Goal: Task Accomplishment & Management: Use online tool/utility

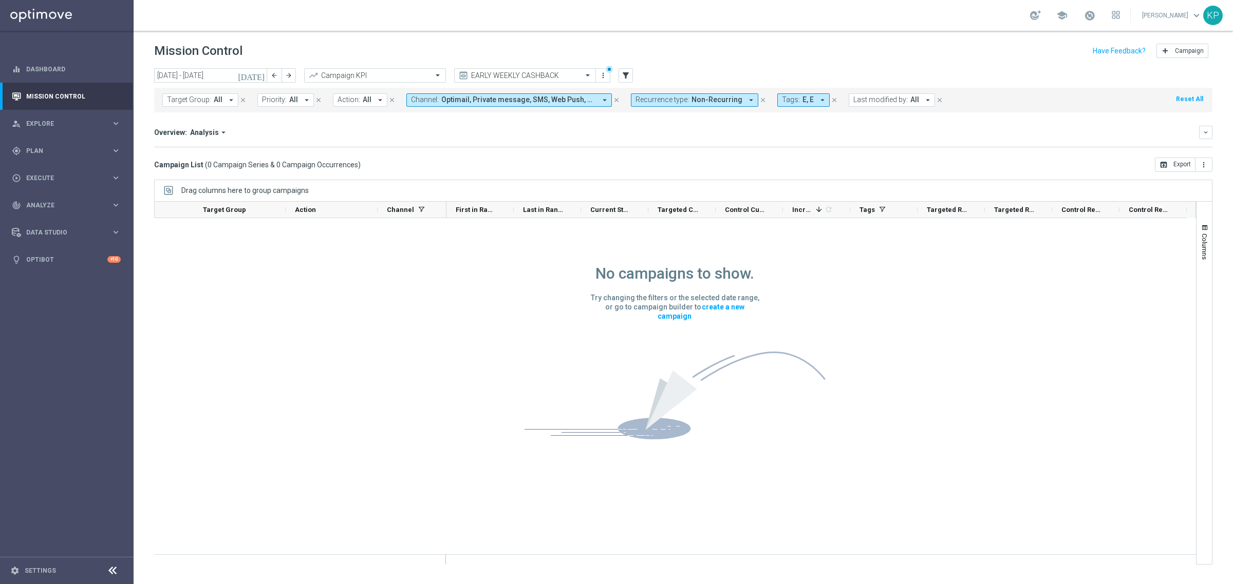
click at [264, 71] on icon "[DATE]" at bounding box center [252, 75] width 28 height 9
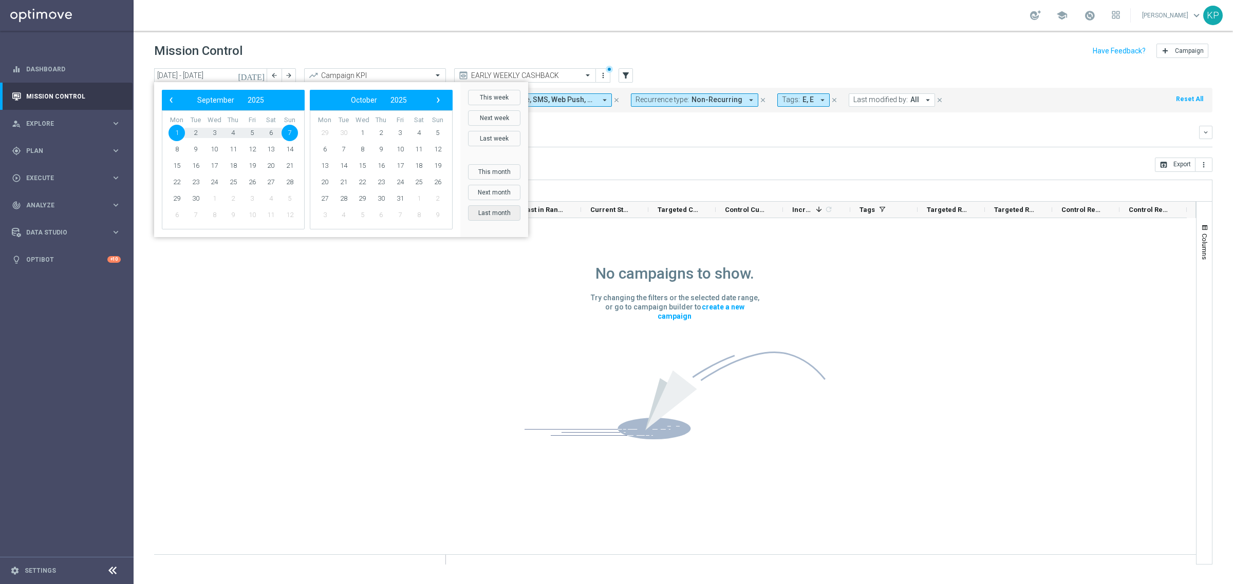
click at [504, 215] on button "Last month" at bounding box center [494, 212] width 52 height 15
type input "[DATE] - [DATE]"
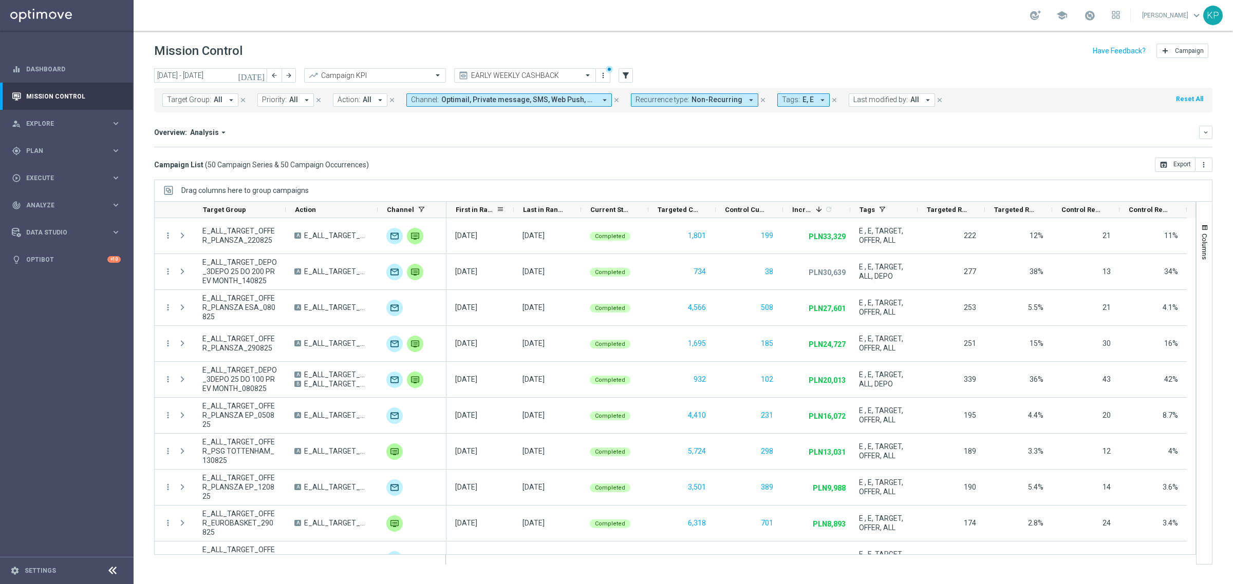
click at [467, 207] on span "First in Range" at bounding box center [476, 210] width 41 height 8
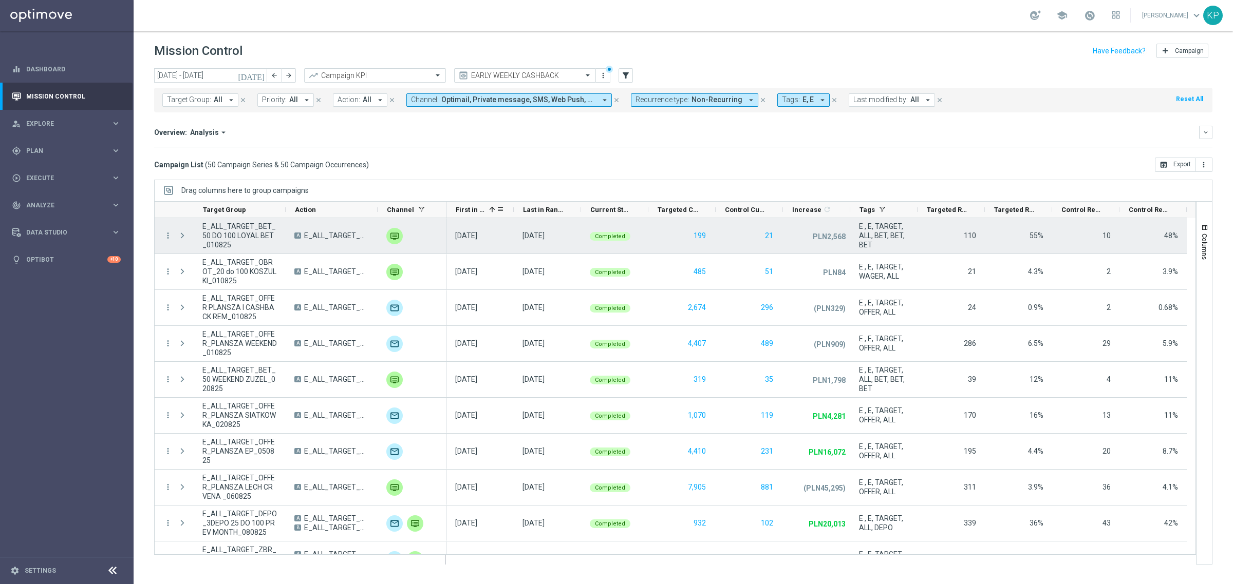
click at [260, 230] on span "E_ALL_TARGET_BET_50 DO 100 LOYAL BET_010825" at bounding box center [239, 236] width 74 height 28
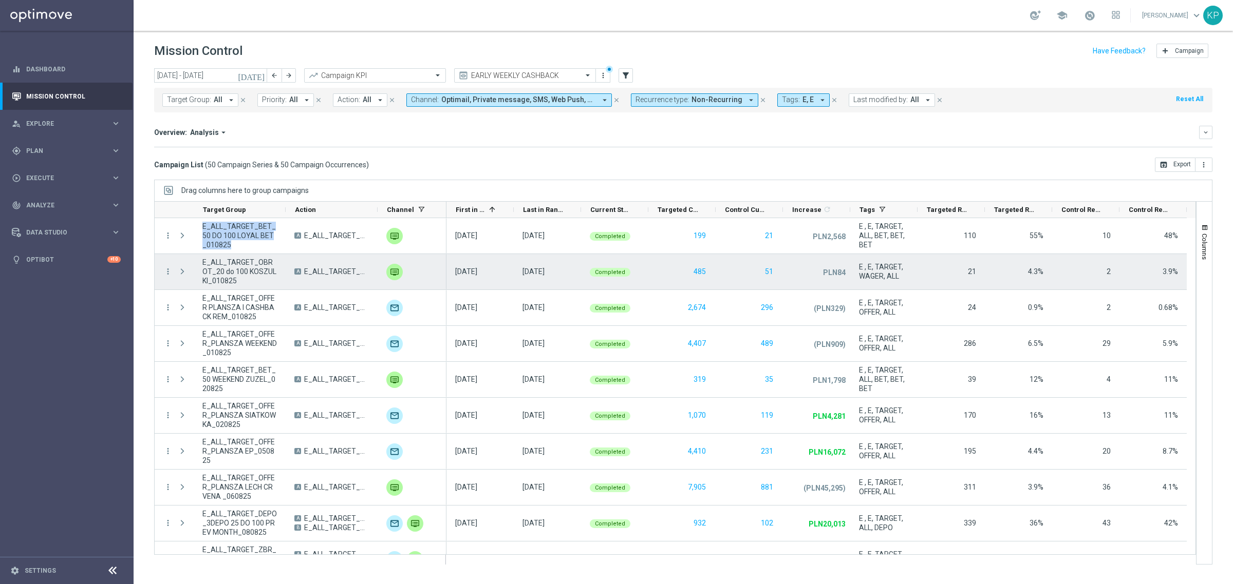
click at [217, 262] on span "E_ALL_TARGET_OBROT_20 do 100 KOSZULKI_010825" at bounding box center [239, 272] width 74 height 28
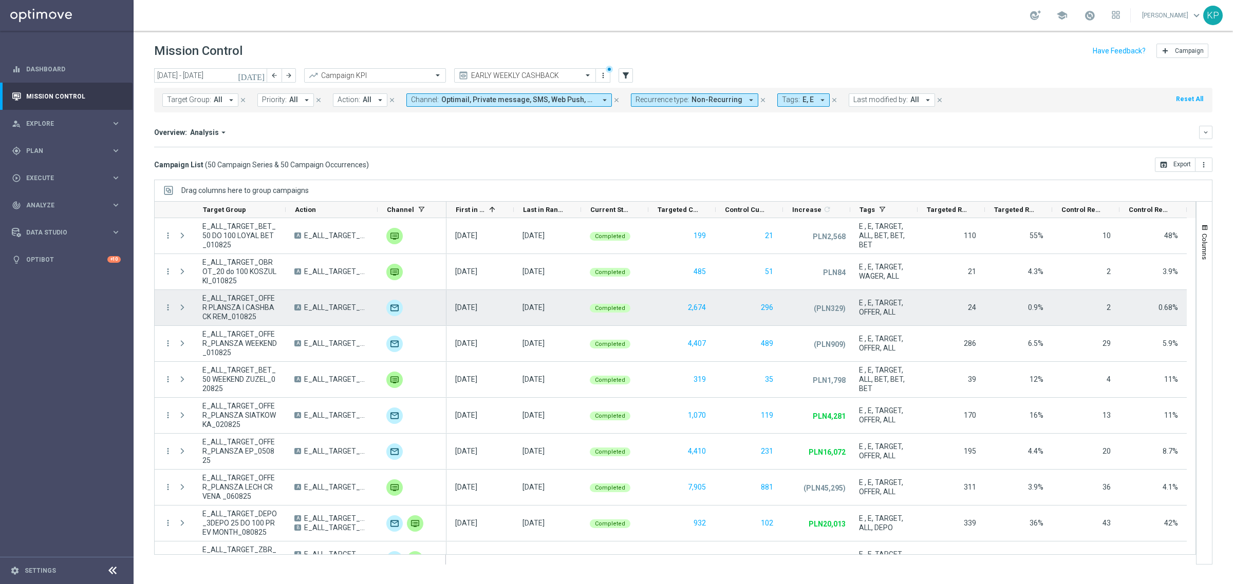
click at [219, 299] on span "E_ALL_TARGET_OFFER PLANSZA I CASHBACK REM_010825" at bounding box center [239, 308] width 74 height 28
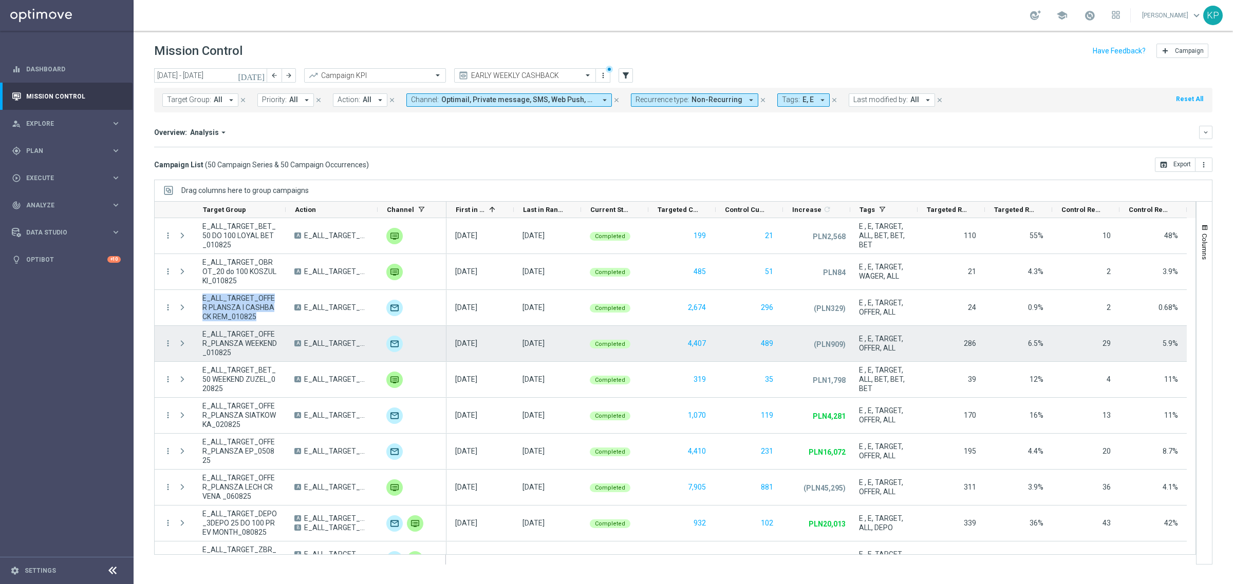
click at [228, 333] on span "E_ALL_TARGET_OFFER_PLANSZA WEEKEND_010825" at bounding box center [239, 344] width 74 height 28
click at [231, 372] on span "E_ALL_TARGET_BET_50 WEEKEND ZUZEL_020825" at bounding box center [239, 380] width 74 height 28
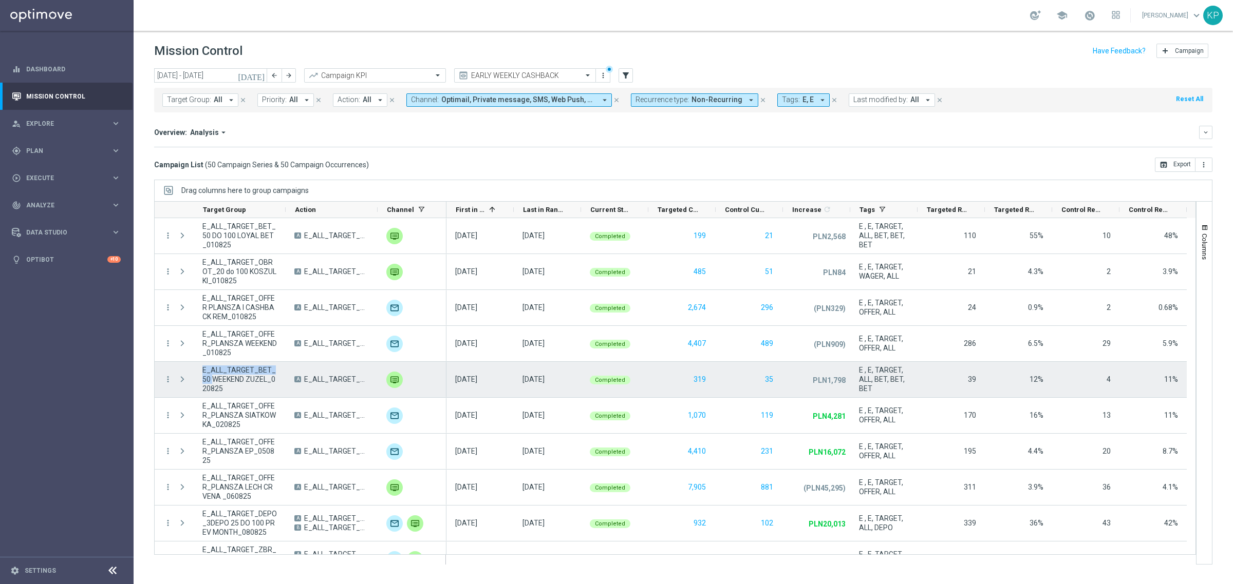
click at [231, 372] on span "E_ALL_TARGET_BET_50 WEEKEND ZUZEL_020825" at bounding box center [239, 380] width 74 height 28
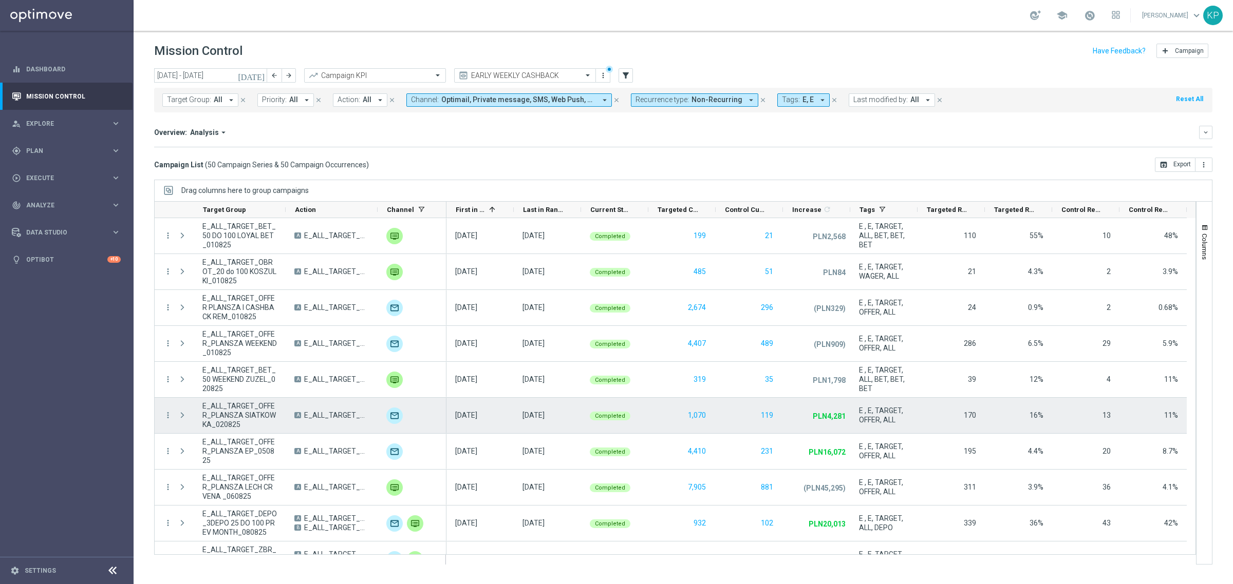
click at [240, 412] on span "E_ALL_TARGET_OFFER_PLANSZA SIATKOWKA_020825" at bounding box center [239, 416] width 74 height 28
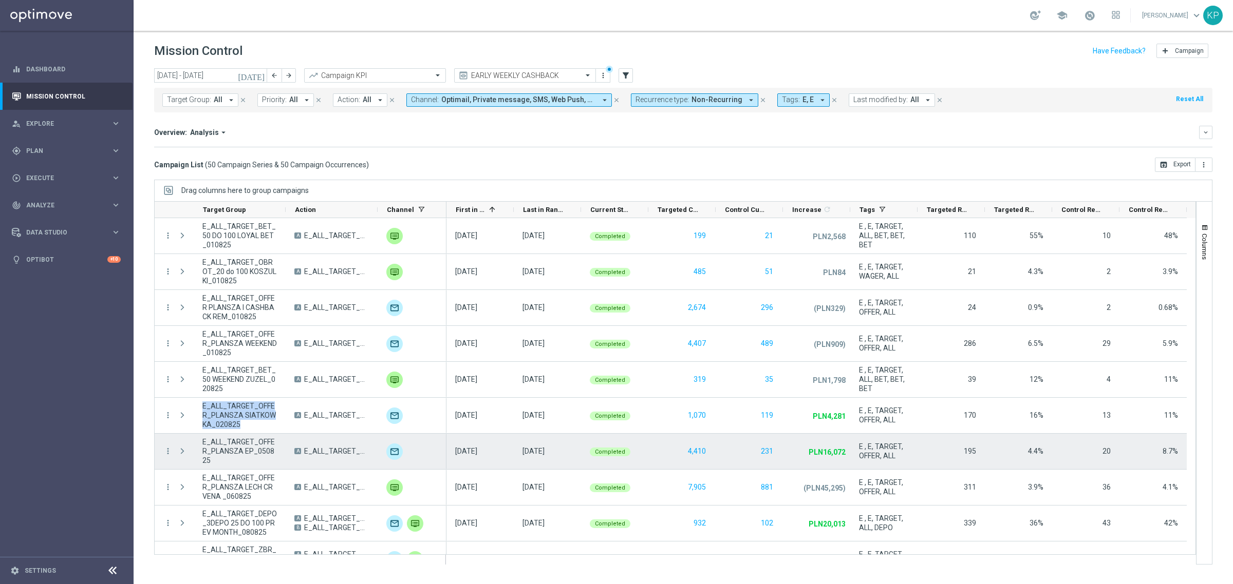
click at [219, 451] on span "E_ALL_TARGET_OFFER_PLANSZA EP_050825" at bounding box center [239, 452] width 74 height 28
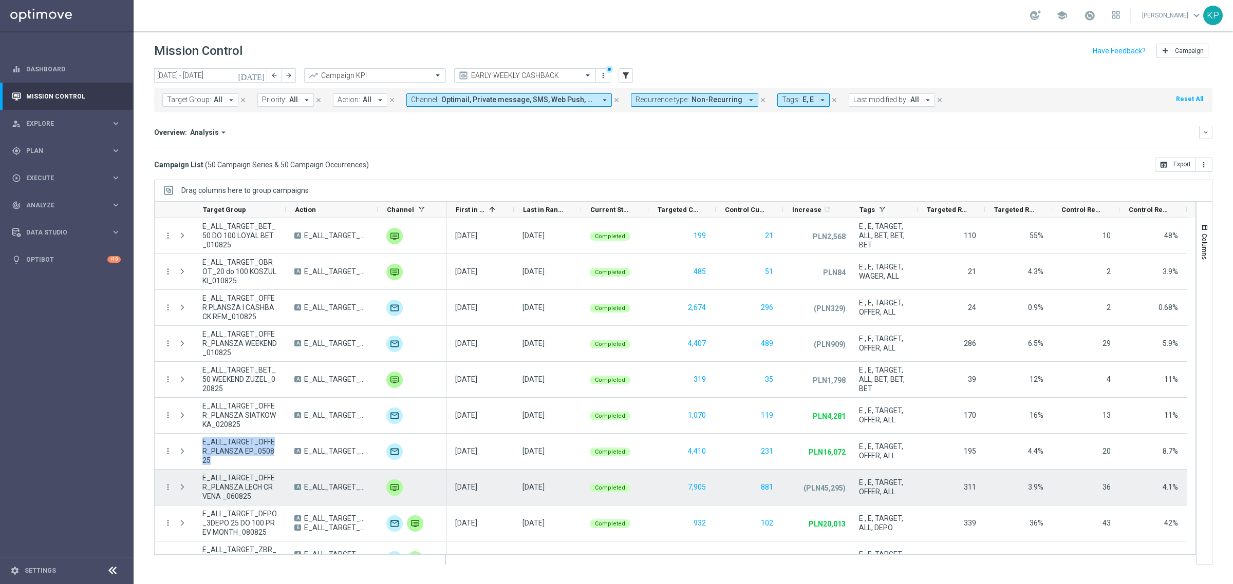
click at [237, 483] on span "E_ALL_TARGET_OFFER_PLANSZA LECH CRVENA _060825" at bounding box center [239, 488] width 74 height 28
click at [345, 489] on span "E_ALL_TARGET_OFFER_PLANSZA LECH CRVENA _060825" at bounding box center [336, 487] width 65 height 9
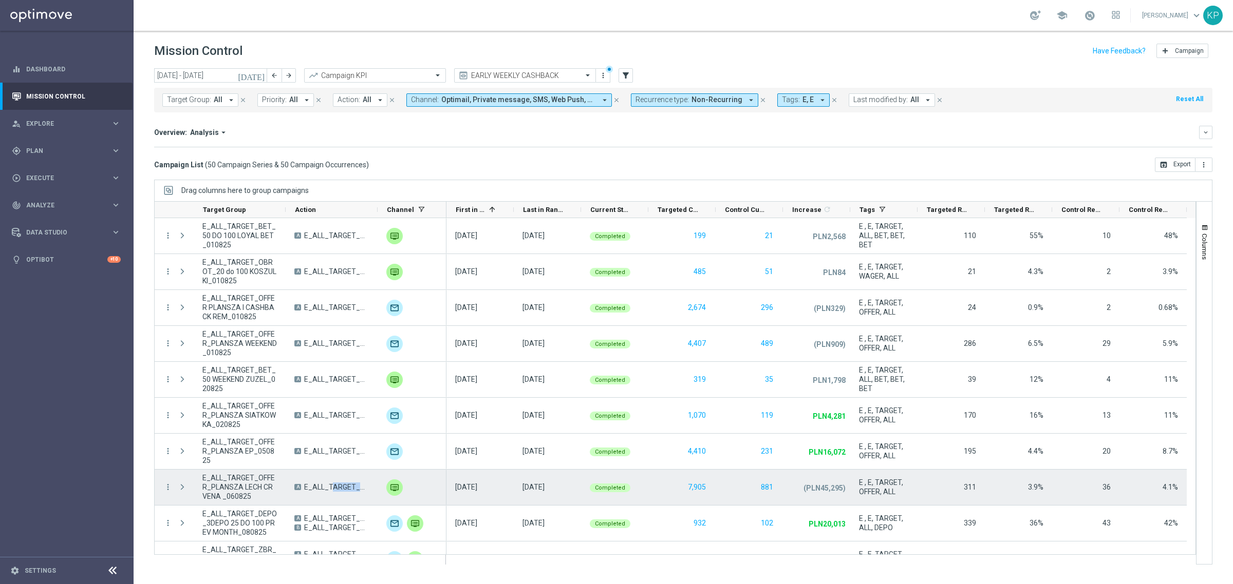
click at [345, 489] on span "E_ALL_TARGET_OFFER_PLANSZA LECH CRVENA _060825" at bounding box center [336, 487] width 65 height 9
click at [340, 493] on div "A E_ALL_TARGET_OFFER_PLANSZA LECH CRVENA _060825" at bounding box center [332, 487] width 92 height 35
click at [325, 486] on span "E_ALL_TARGET_OFFER_PLANSZA LECH CRVENA _060825" at bounding box center [336, 487] width 65 height 9
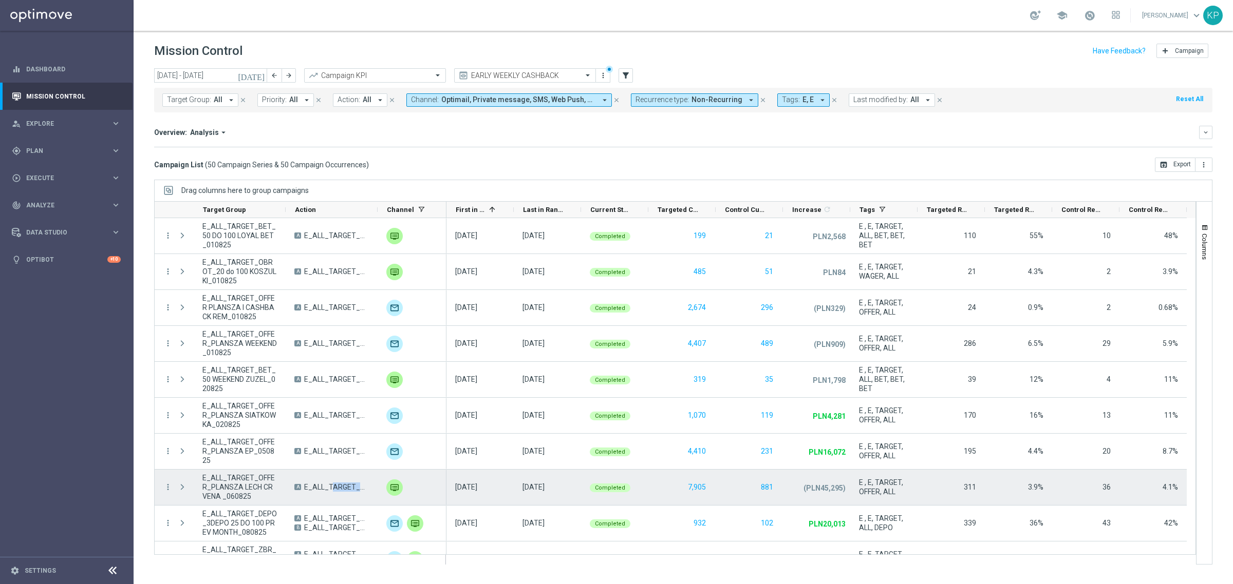
click at [325, 486] on span "E_ALL_TARGET_OFFER_PLANSZA LECH CRVENA _060825" at bounding box center [336, 487] width 65 height 9
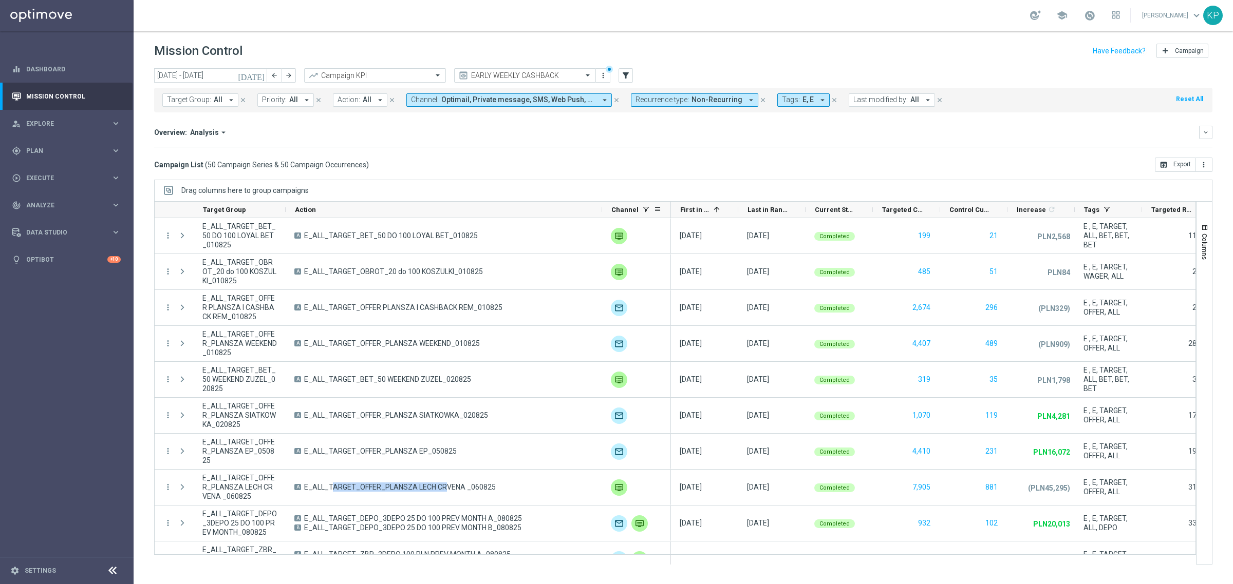
drag, startPoint x: 377, startPoint y: 212, endPoint x: 609, endPoint y: 206, distance: 231.2
click at [604, 206] on div at bounding box center [602, 210] width 4 height 16
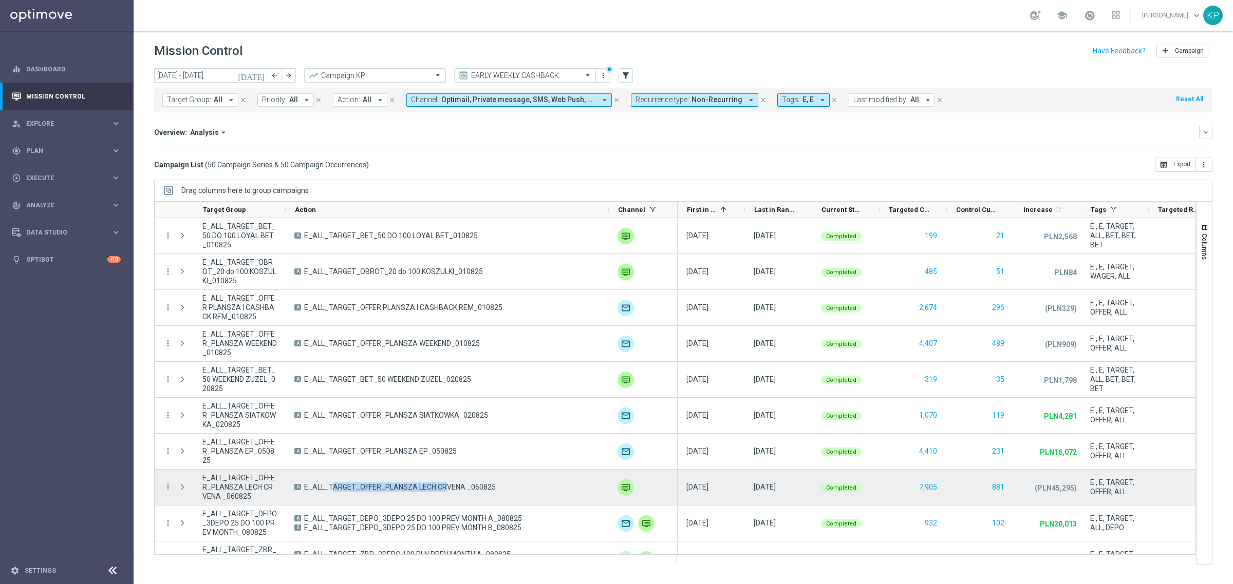
click at [417, 485] on span "E_ALL_TARGET_OFFER_PLANSZA LECH CRVENA _060825" at bounding box center [400, 487] width 192 height 9
click at [402, 488] on span "E_ALL_TARGET_OFFER_PLANSZA LECH CRVENA _060825" at bounding box center [400, 487] width 192 height 9
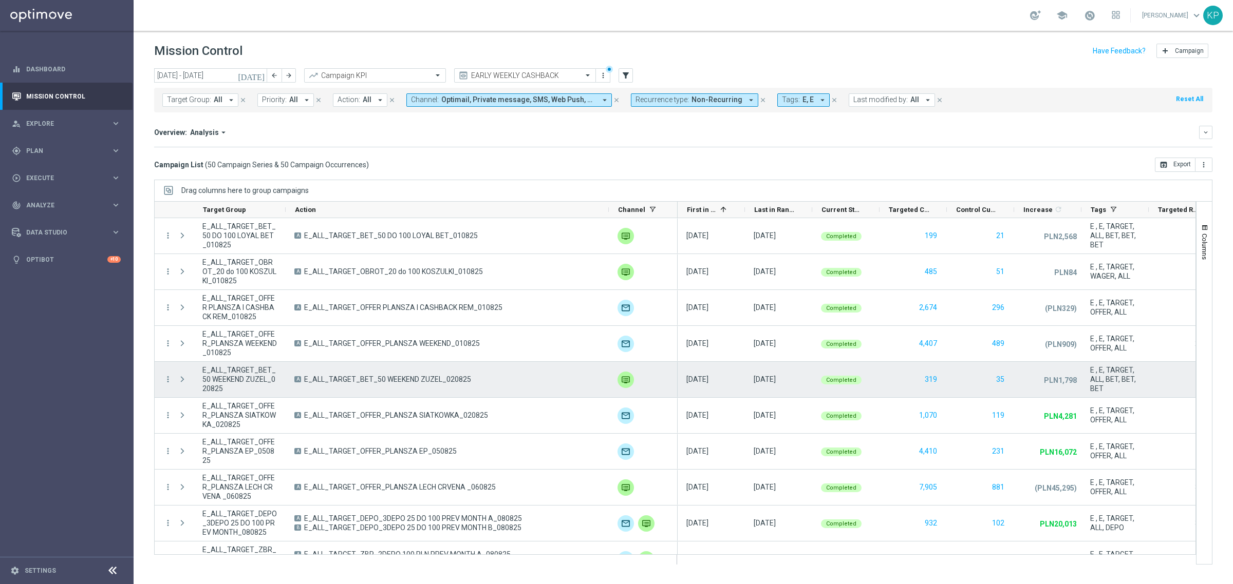
click at [401, 384] on span "E_ALL_TARGET_BET_50 WEEKEND ZUZEL_020825" at bounding box center [387, 379] width 167 height 9
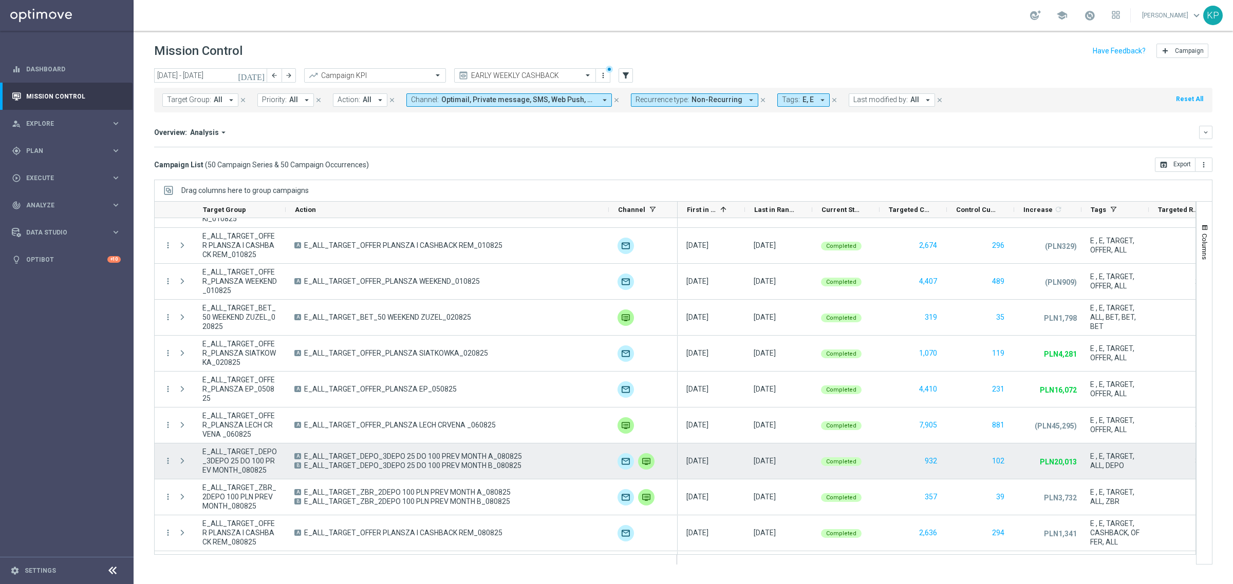
scroll to position [64, 0]
click at [426, 457] on span "E_ALL_TARGET_DEPO_3DEPO 25 DO 100 PREV MONTH A_080825" at bounding box center [413, 454] width 218 height 9
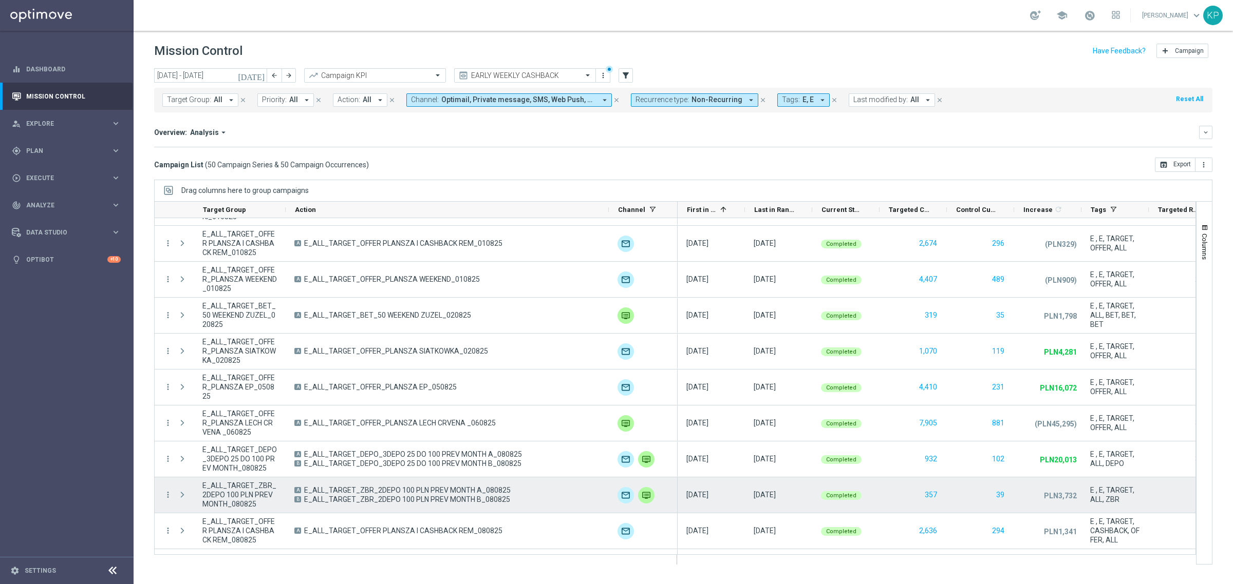
click at [421, 494] on span "E_ALL_TARGET_ZBR_2DEPO 100 PLN PREV MONTH A_080825" at bounding box center [407, 490] width 206 height 9
click at [420, 494] on span "E_ALL_TARGET_ZBR_2DEPO 100 PLN PREV MONTH A_080825" at bounding box center [407, 490] width 206 height 9
